Goal: Check status: Check status

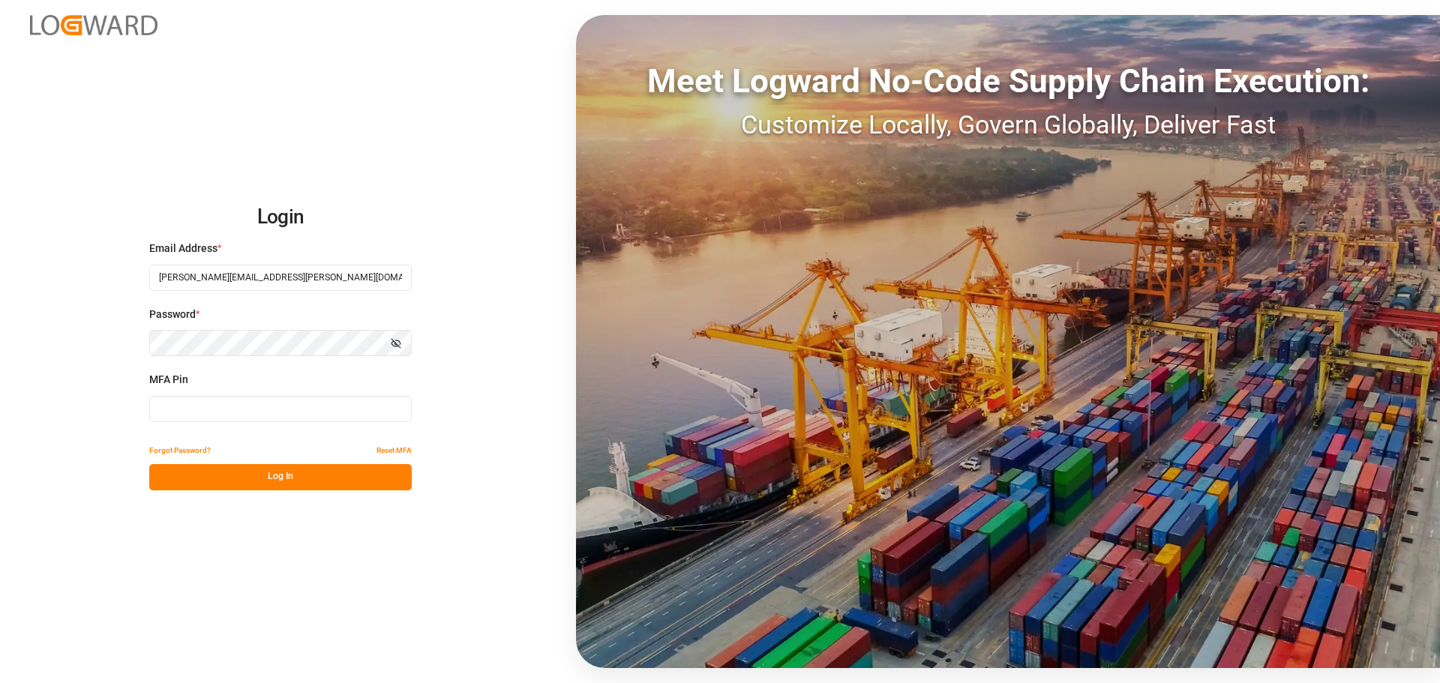
click at [230, 407] on input at bounding box center [280, 409] width 263 height 26
type input "765098"
click at [233, 471] on button "Log In" at bounding box center [280, 477] width 263 height 26
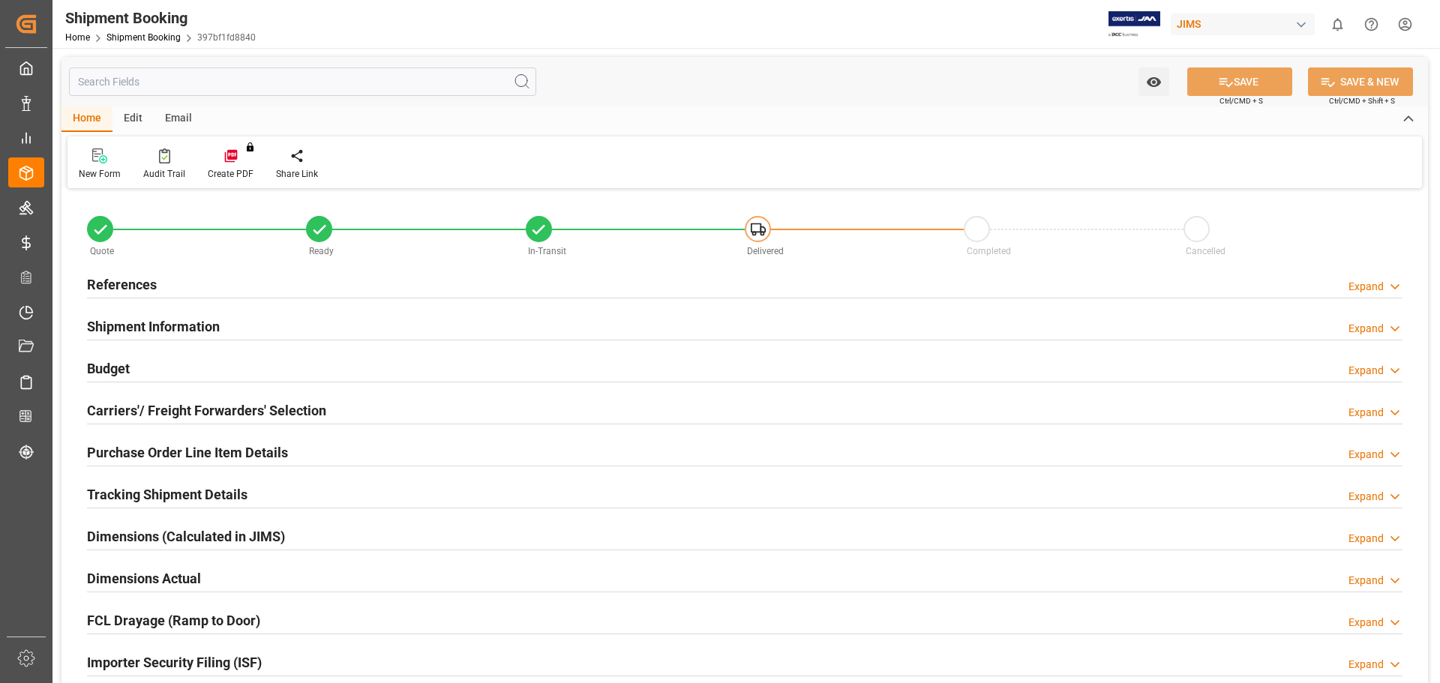
type input "0"
type input "[DATE]"
click at [97, 281] on h2 "References" at bounding box center [122, 285] width 70 height 20
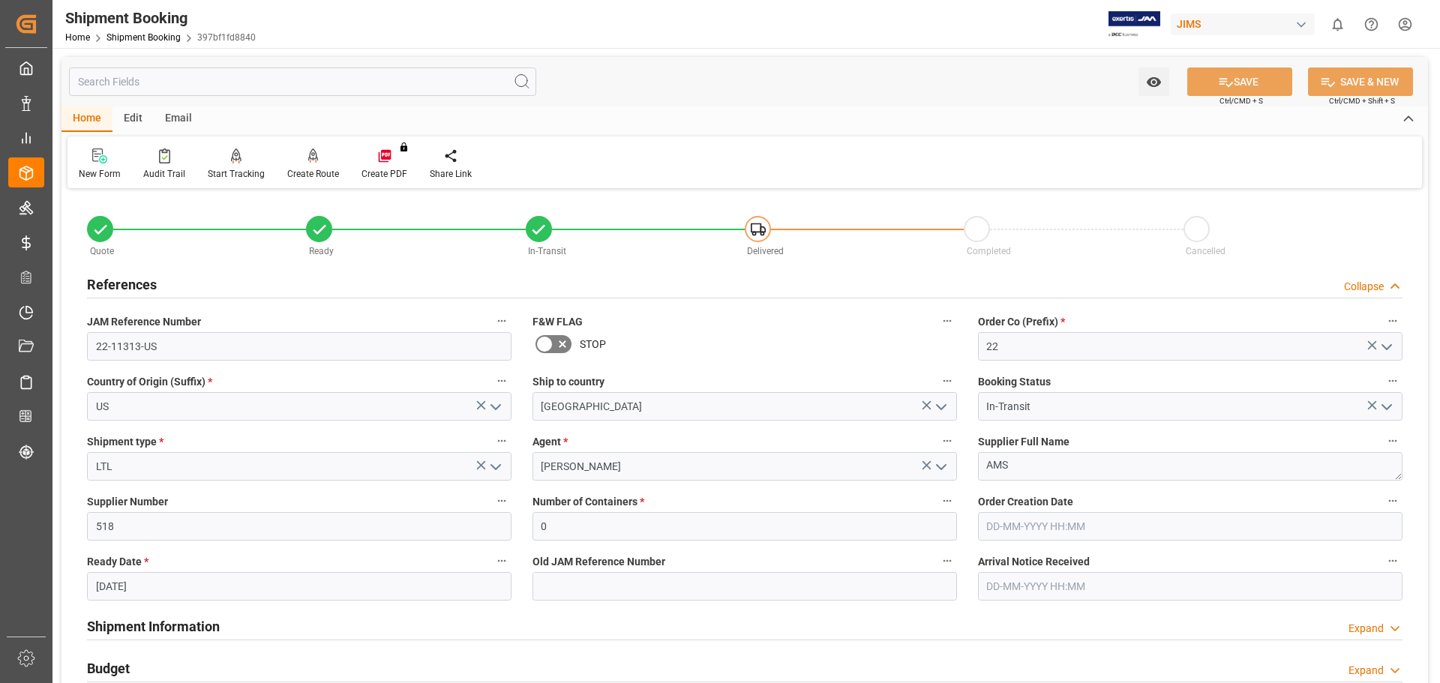
click at [97, 281] on h2 "References" at bounding box center [122, 285] width 70 height 20
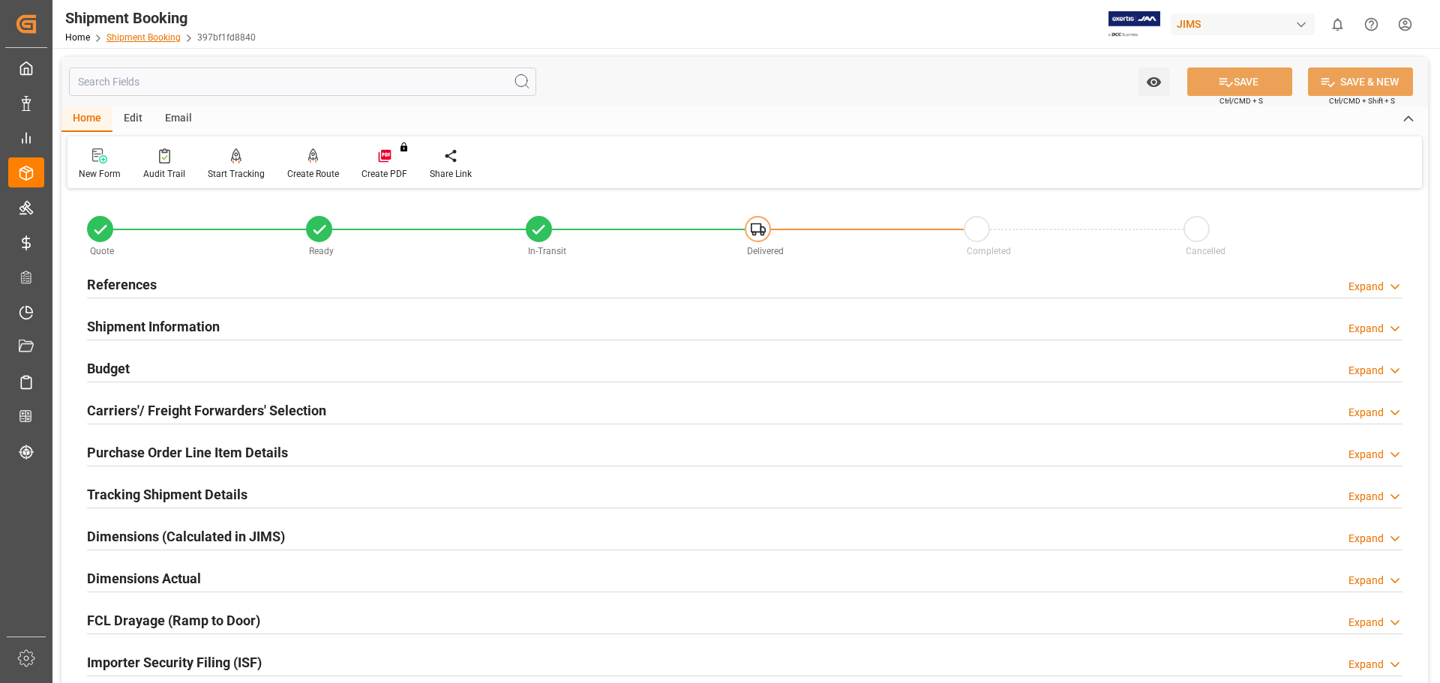
click at [151, 38] on link "Shipment Booking" at bounding box center [144, 37] width 74 height 11
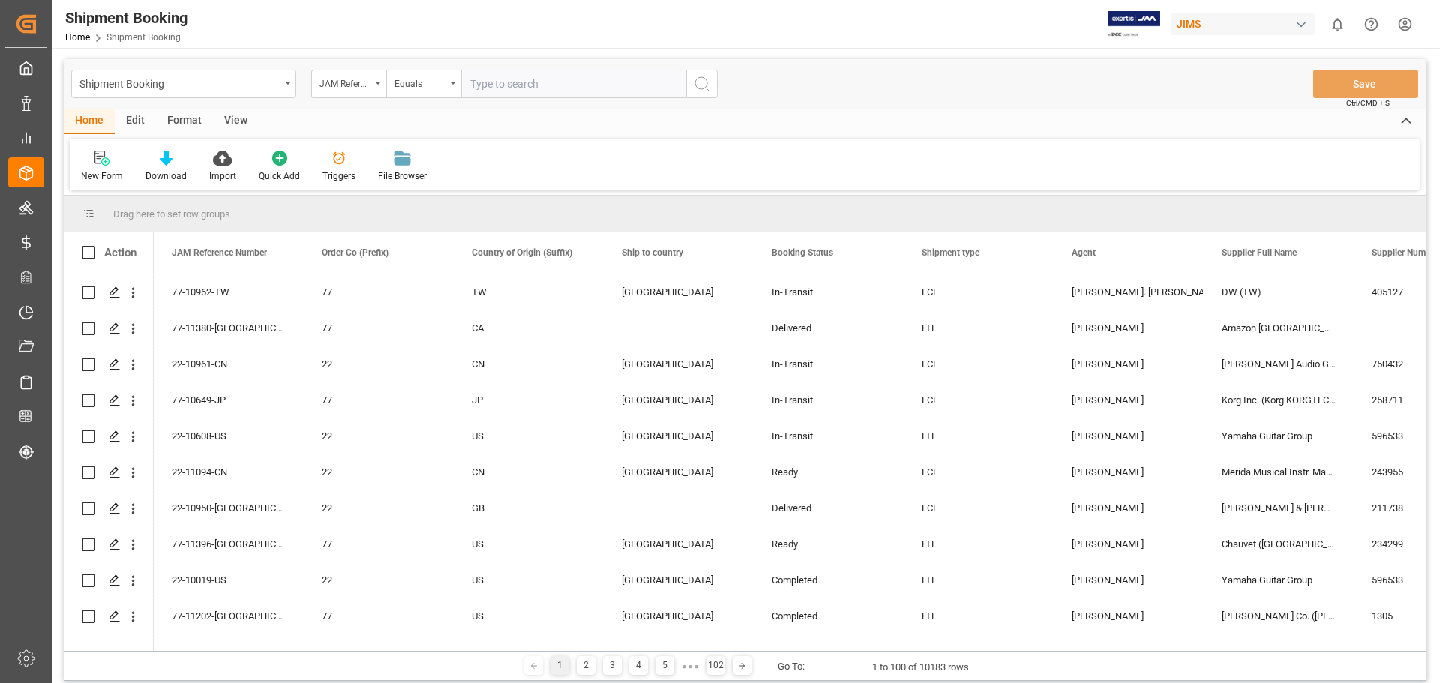
click at [510, 88] on input "text" at bounding box center [573, 84] width 225 height 29
type input "77-11160-us"
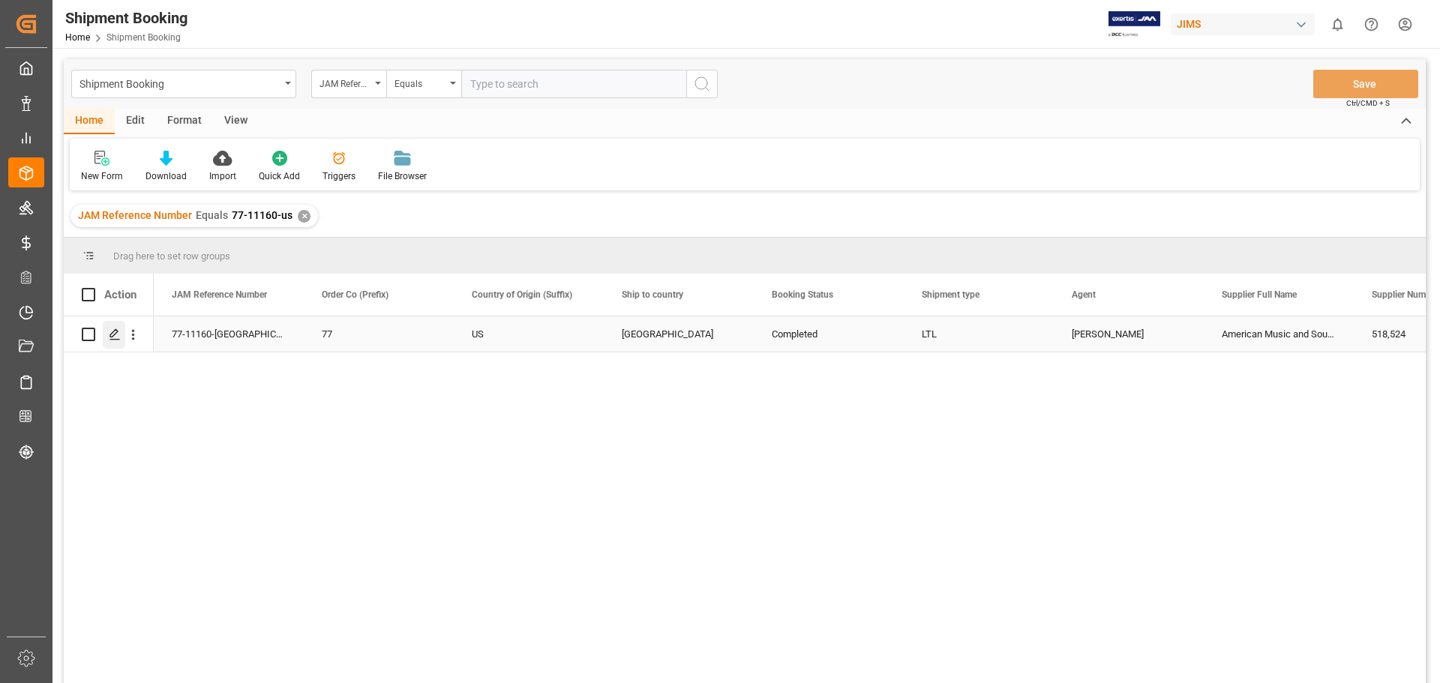
click at [110, 334] on icon "Press SPACE to select this row." at bounding box center [115, 335] width 12 height 12
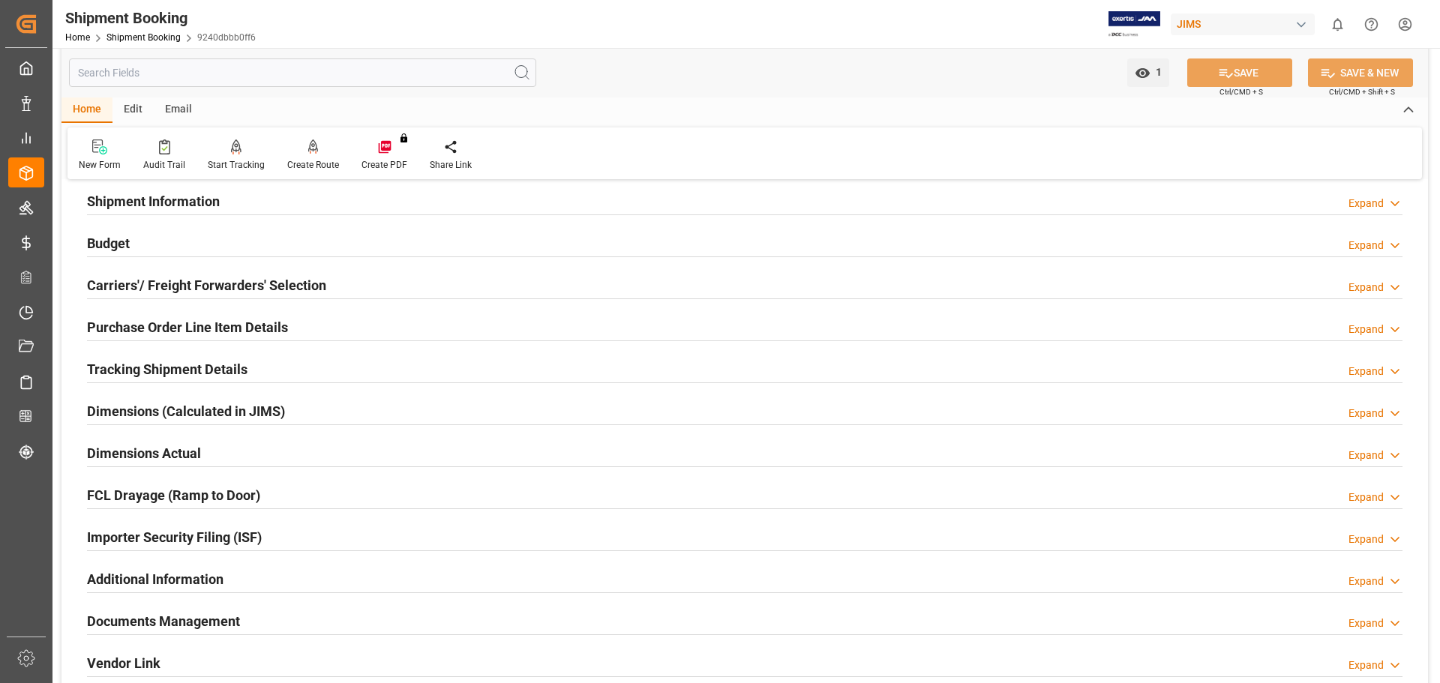
scroll to position [250, 0]
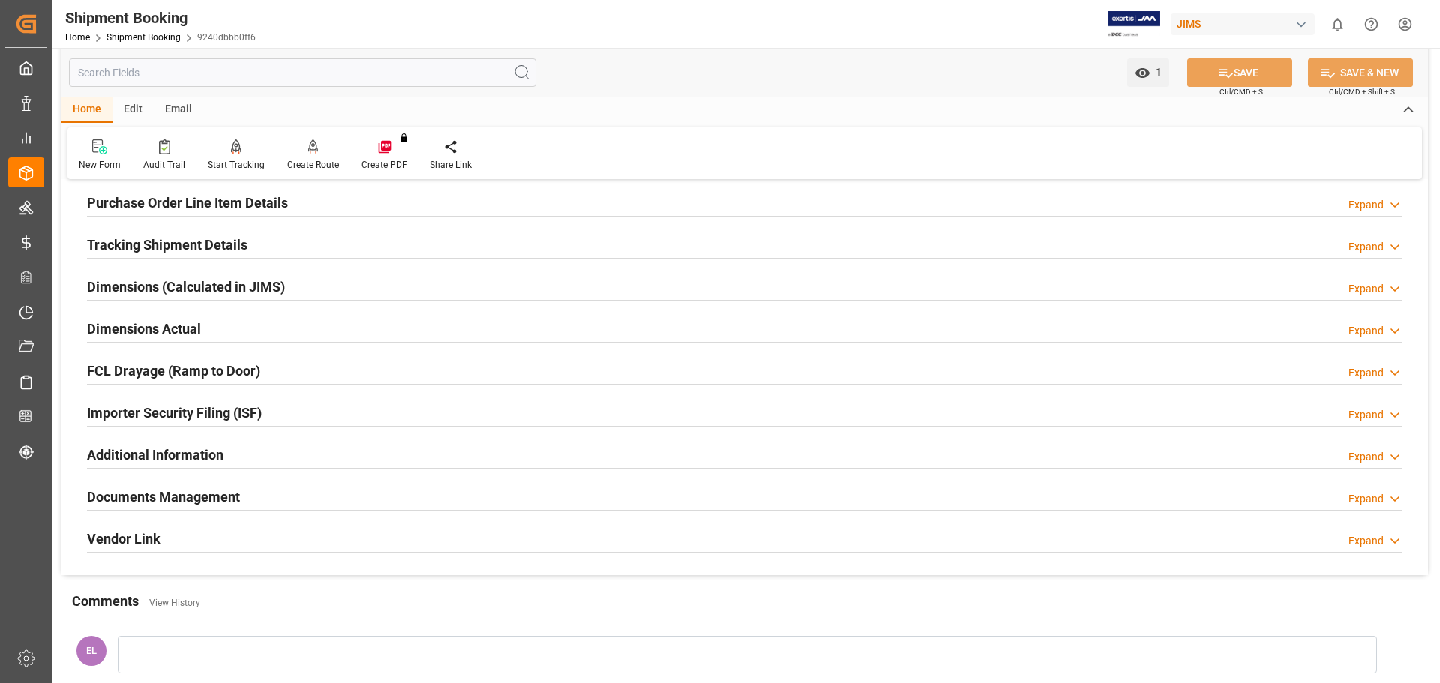
click at [221, 494] on h2 "Documents Management" at bounding box center [163, 497] width 153 height 20
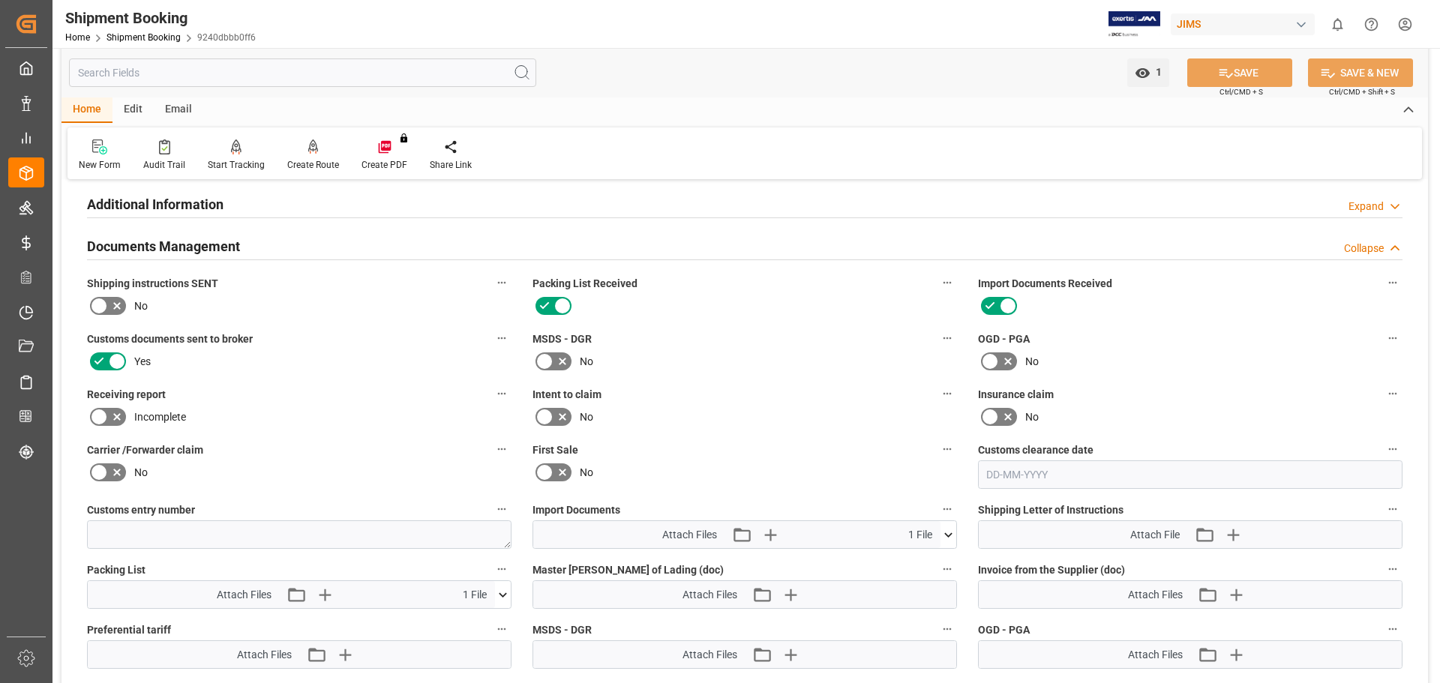
scroll to position [625, 0]
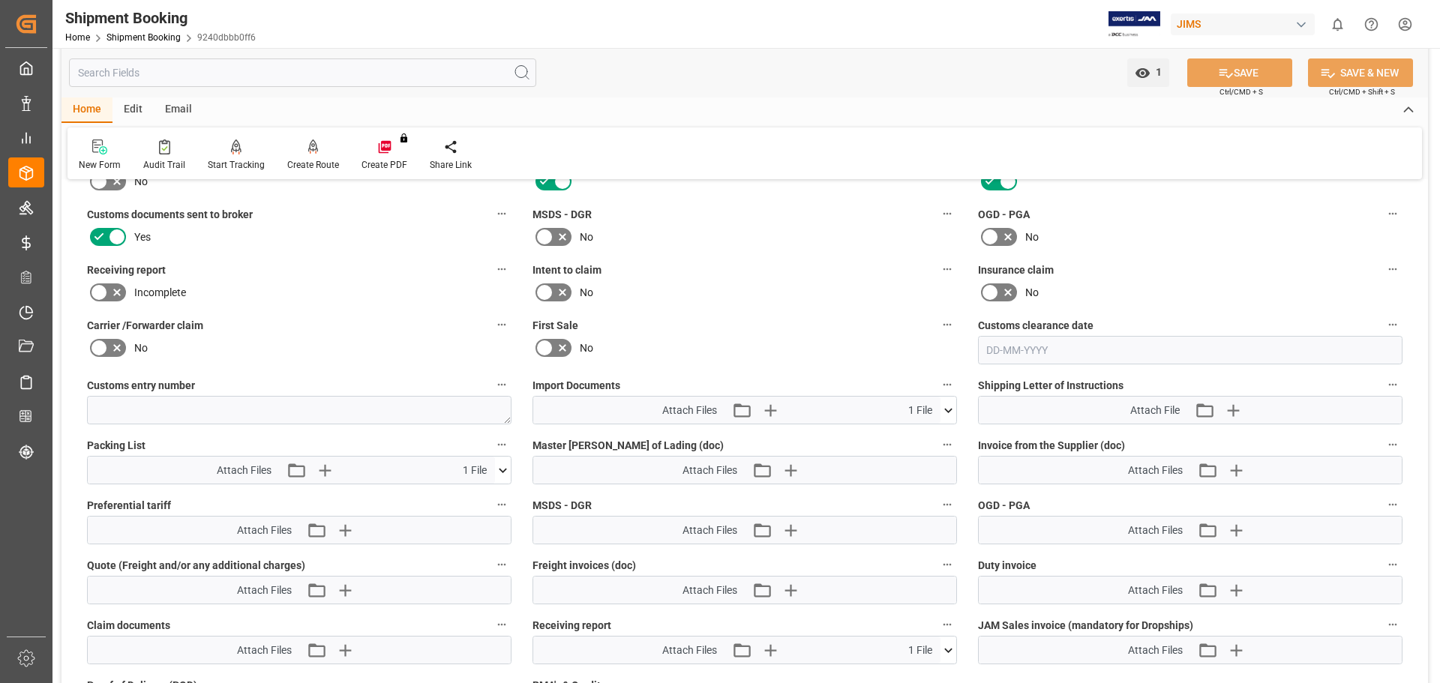
click at [950, 408] on icon at bounding box center [949, 411] width 16 height 16
click at [925, 439] on icon at bounding box center [925, 439] width 16 height 16
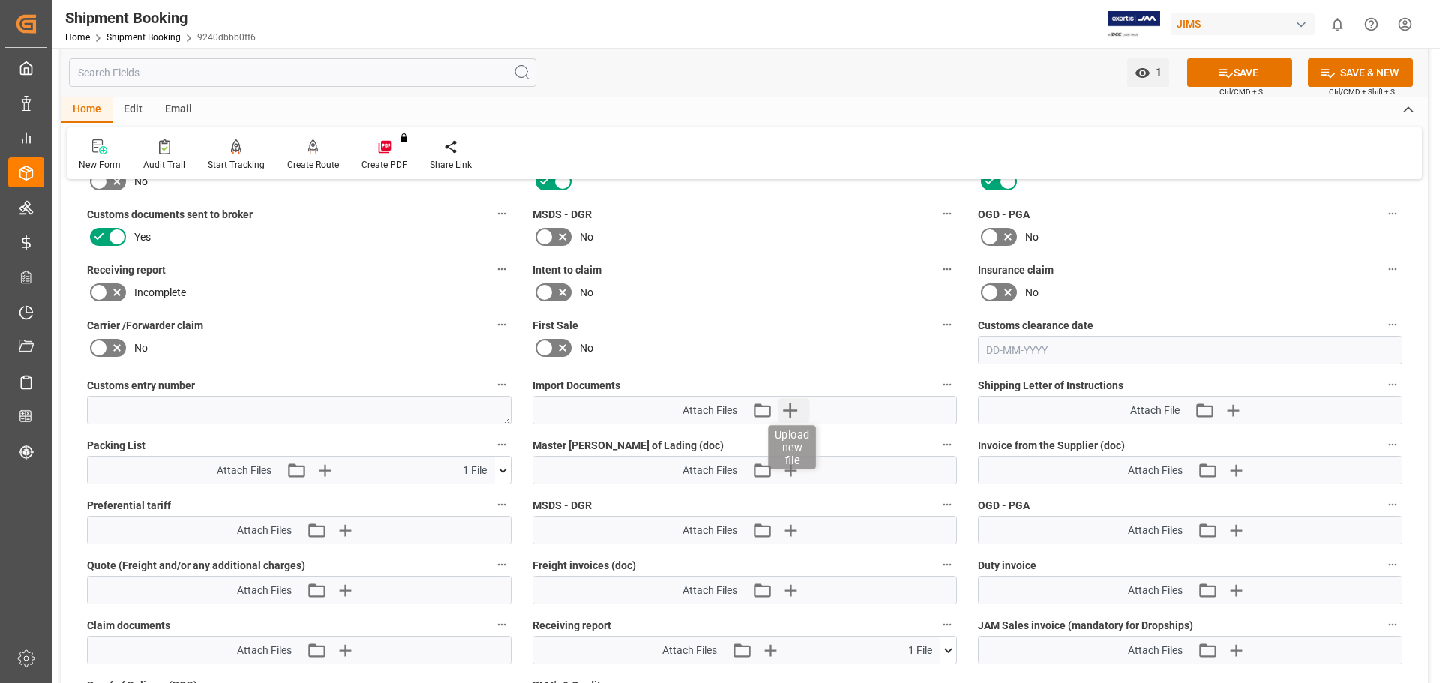
click at [793, 406] on icon "button" at bounding box center [790, 410] width 24 height 24
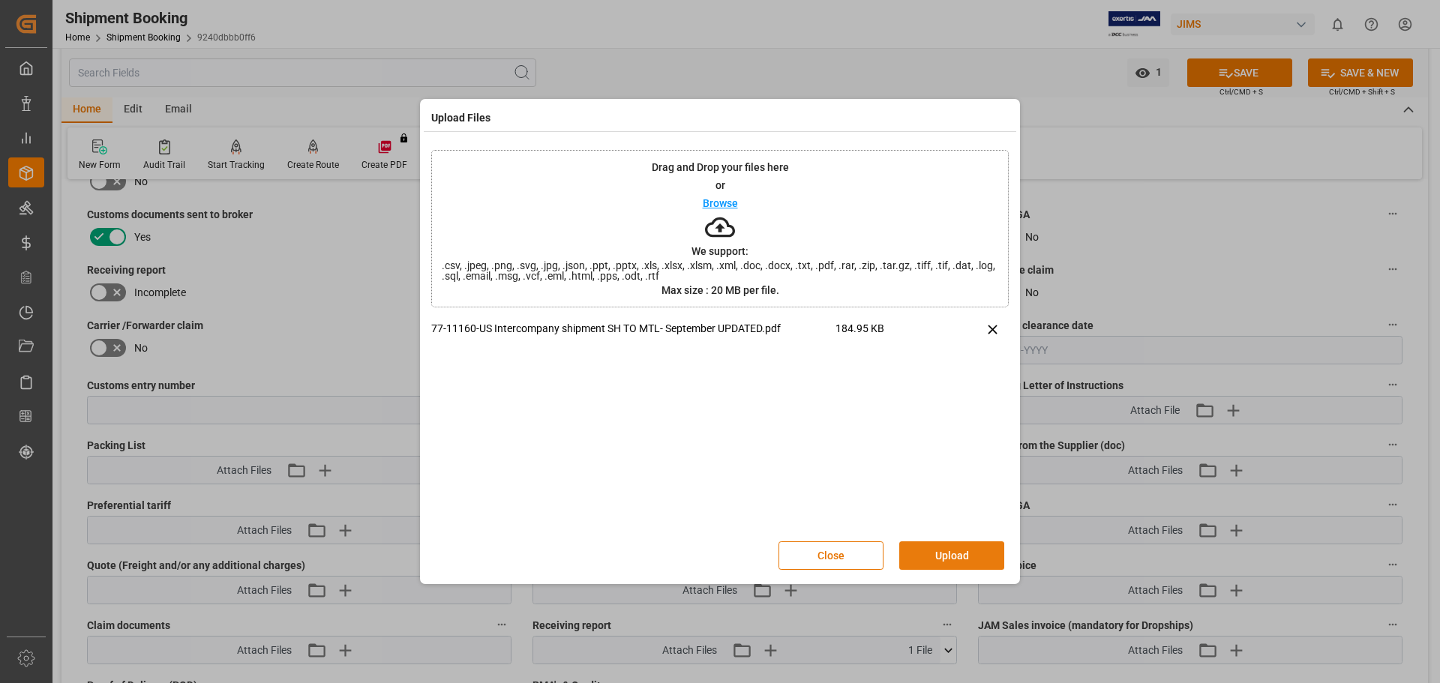
click at [945, 557] on button "Upload" at bounding box center [951, 556] width 105 height 29
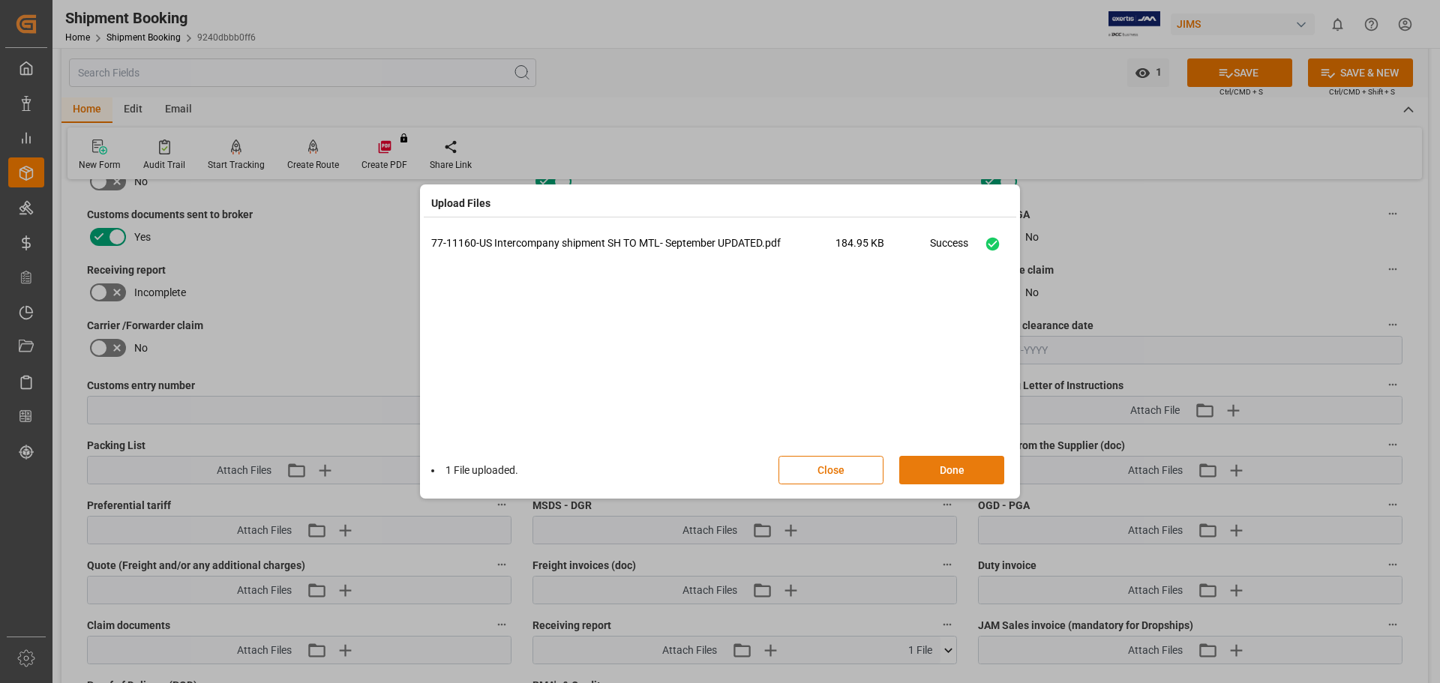
click at [938, 473] on button "Done" at bounding box center [951, 470] width 105 height 29
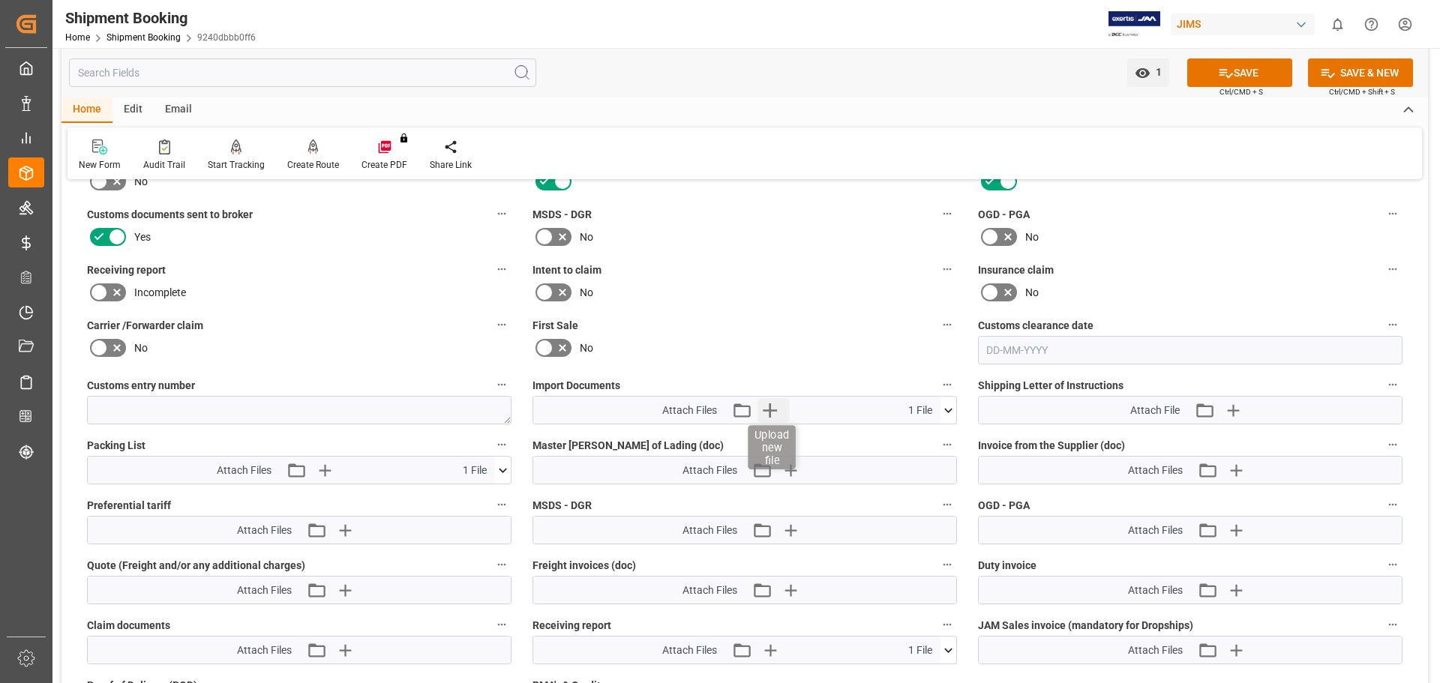
click at [774, 413] on icon "button" at bounding box center [770, 410] width 24 height 24
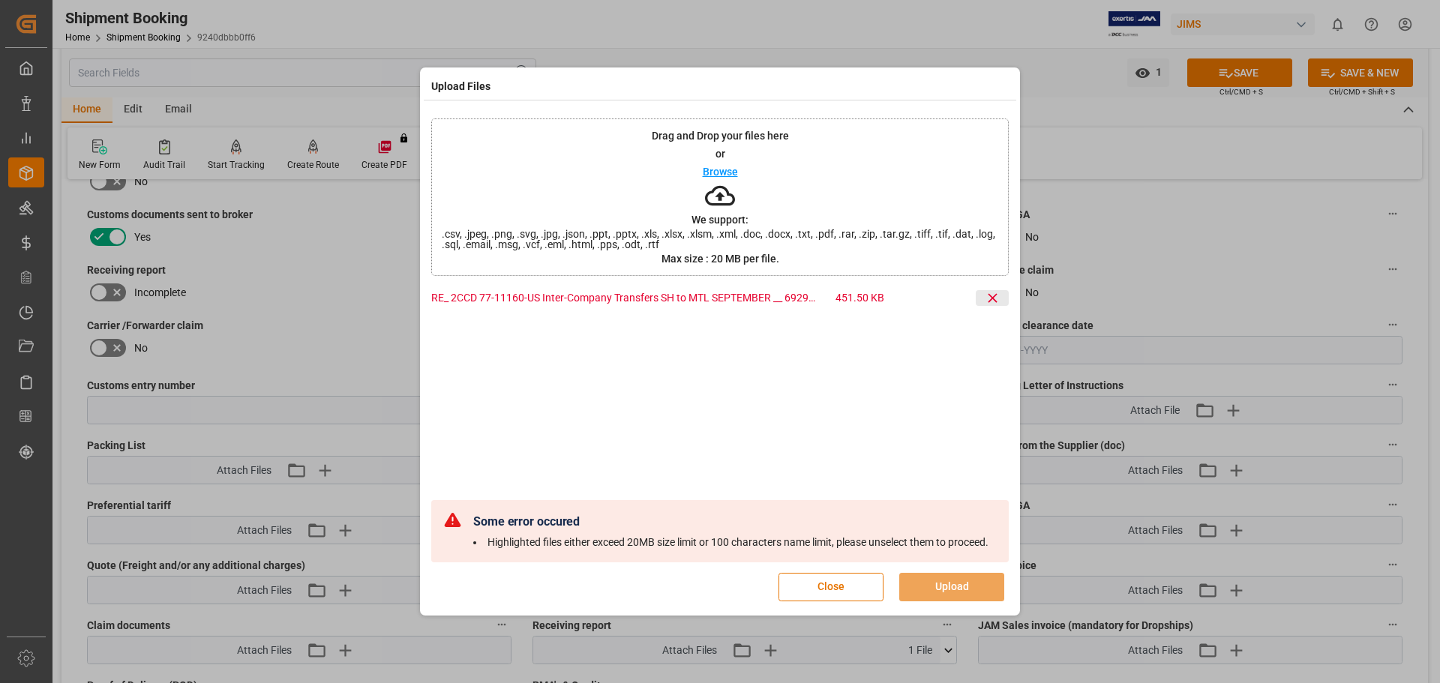
click at [996, 297] on icon at bounding box center [993, 298] width 16 height 16
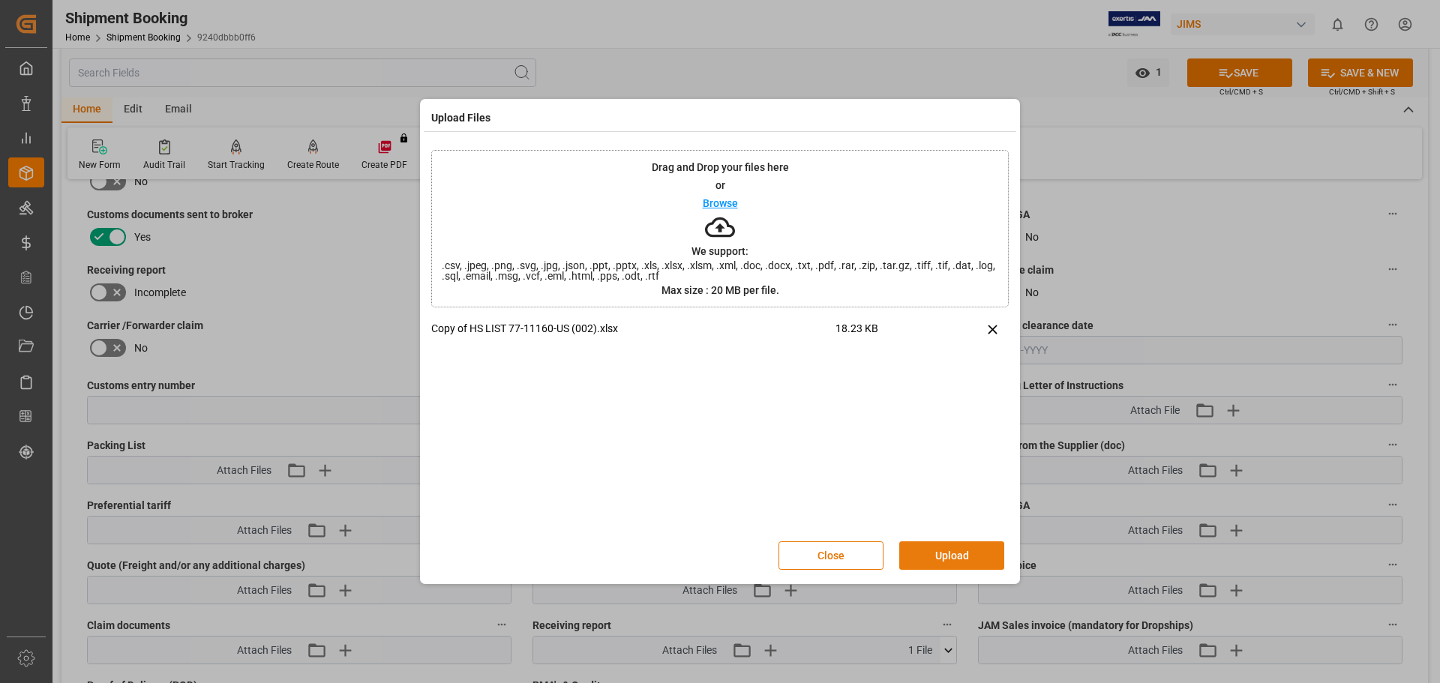
click at [944, 549] on button "Upload" at bounding box center [951, 556] width 105 height 29
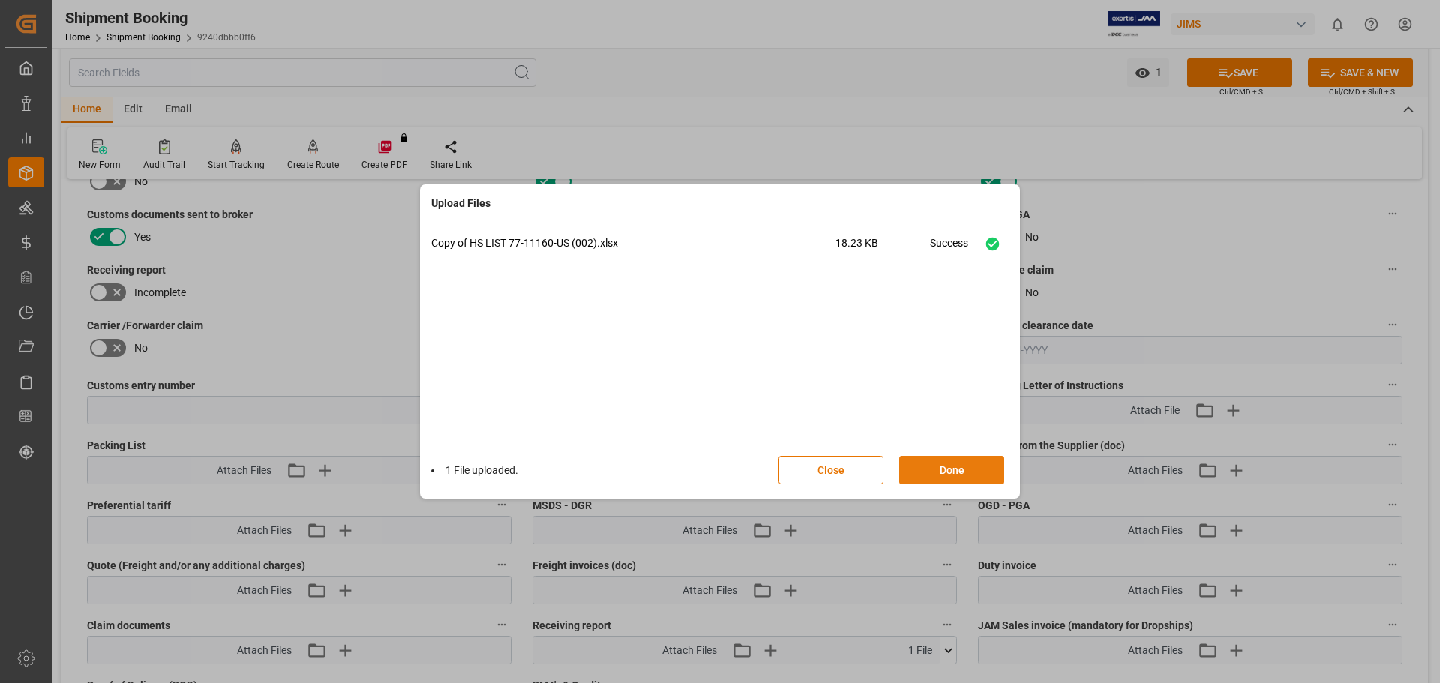
click at [953, 470] on button "Done" at bounding box center [951, 470] width 105 height 29
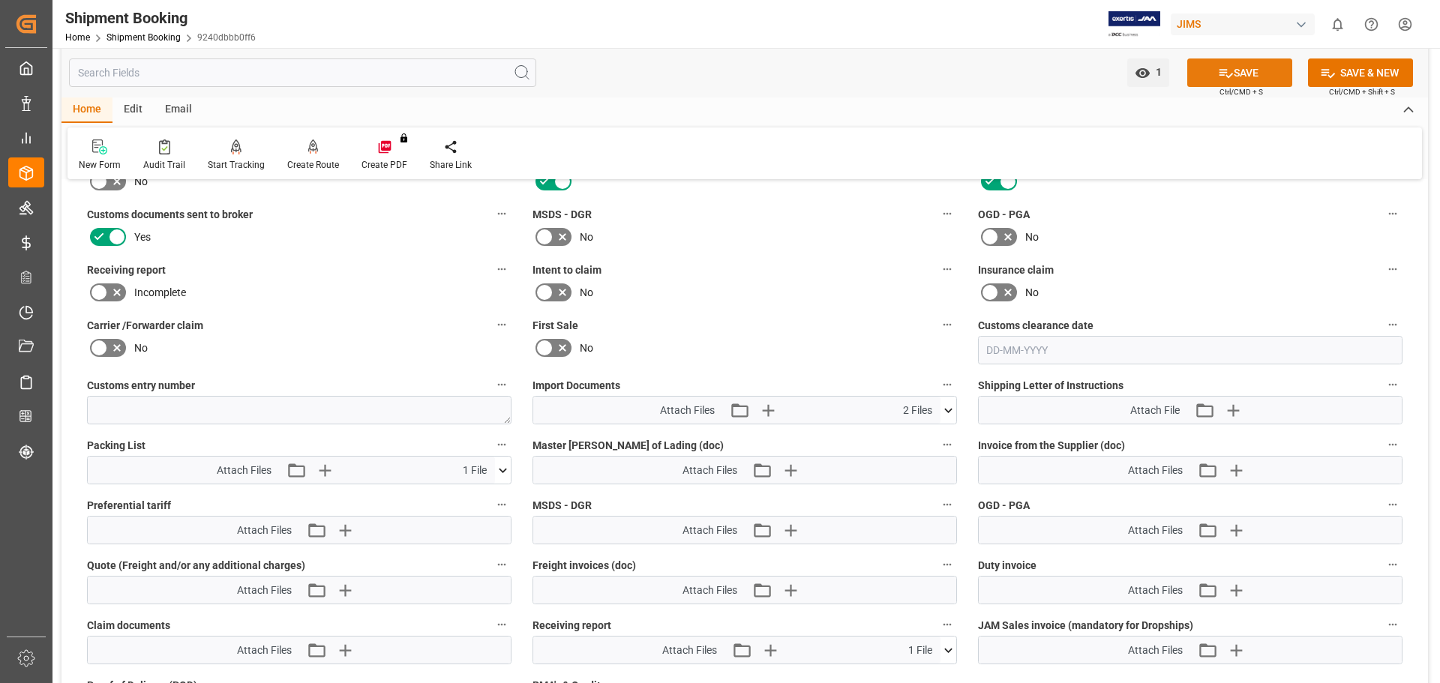
click at [1246, 68] on button "SAVE" at bounding box center [1240, 73] width 105 height 29
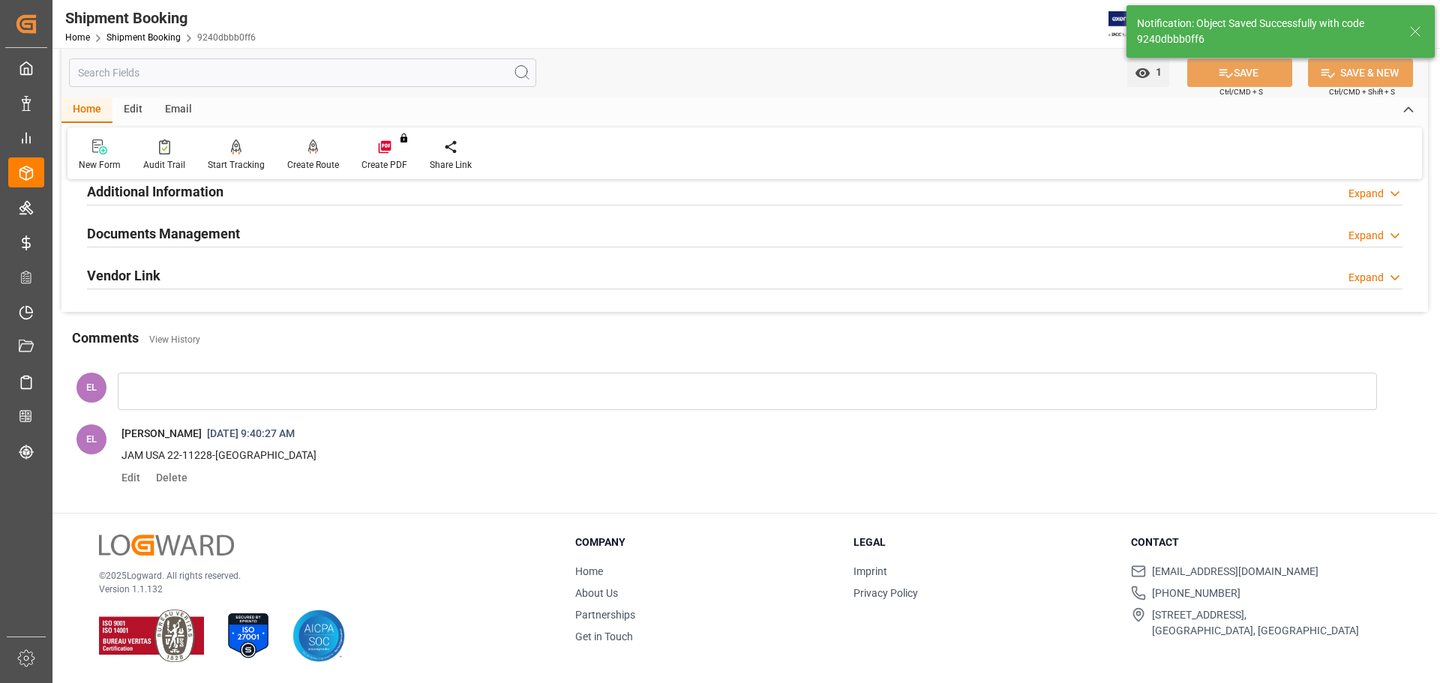
scroll to position [512, 0]
